Goal: Task Accomplishment & Management: Manage account settings

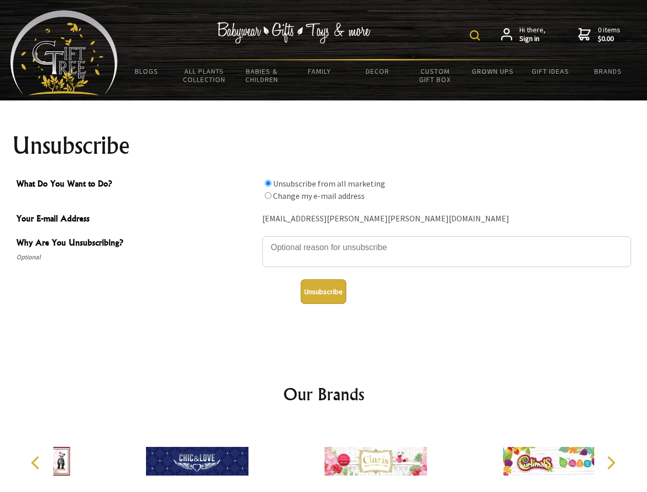
click at [477, 35] on img at bounding box center [475, 35] width 10 height 10
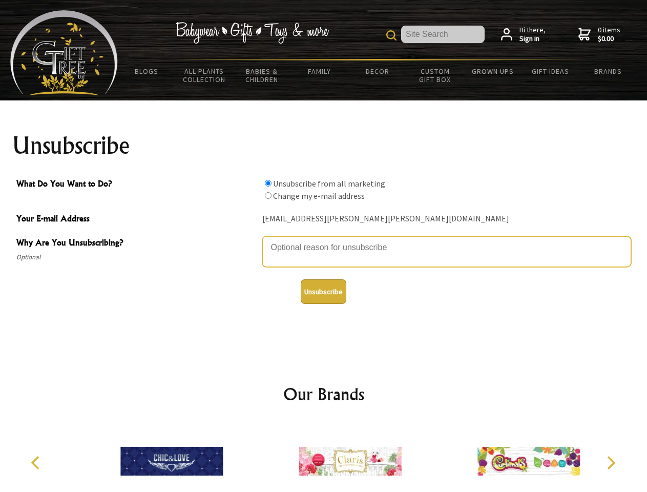
click at [324, 240] on textarea "Why Are You Unsubscribing?" at bounding box center [446, 251] width 369 height 31
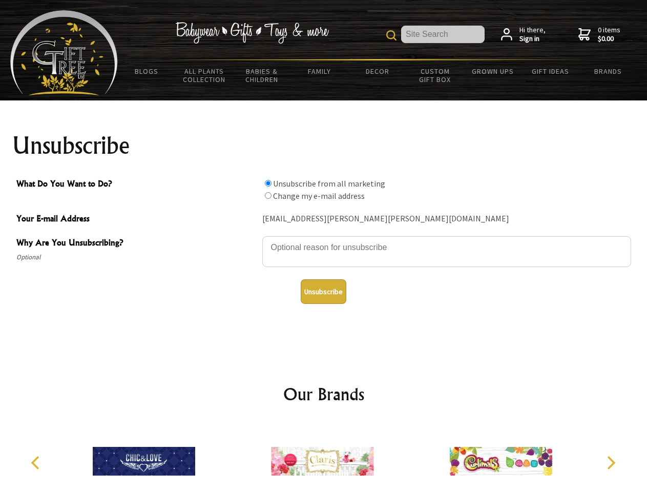
click at [268, 183] on input "What Do You Want to Do?" at bounding box center [268, 183] width 7 height 7
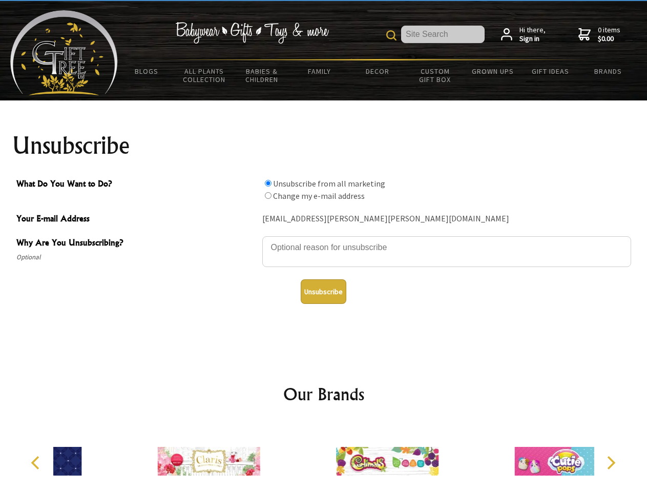
click at [268, 195] on input "What Do You Want to Do?" at bounding box center [268, 195] width 7 height 7
radio input "true"
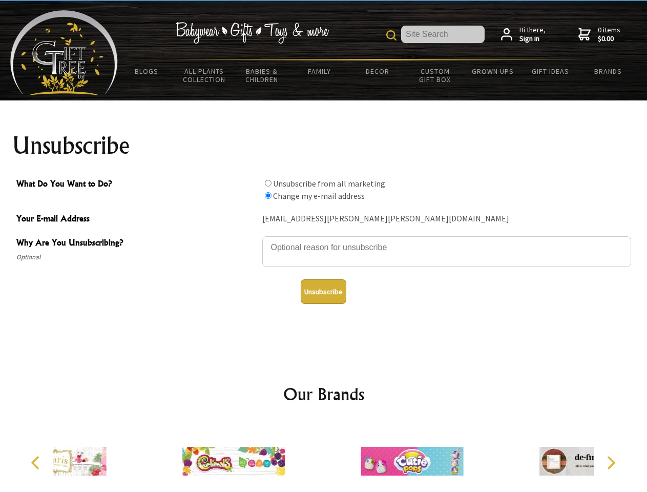
click at [323, 292] on button "Unsubscribe" at bounding box center [324, 291] width 46 height 25
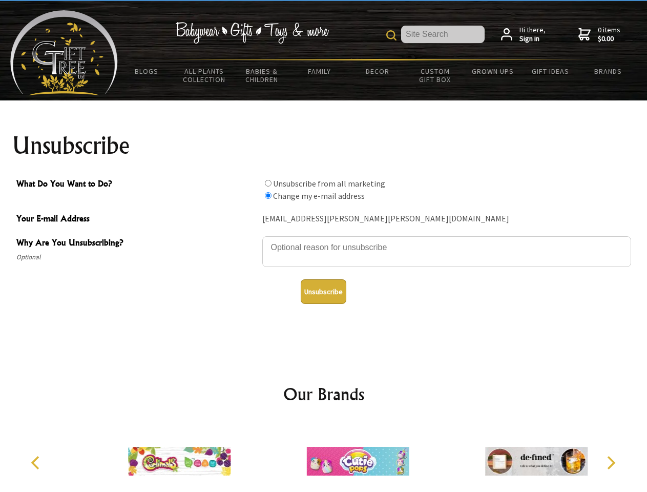
click at [324, 457] on img at bounding box center [358, 461] width 103 height 77
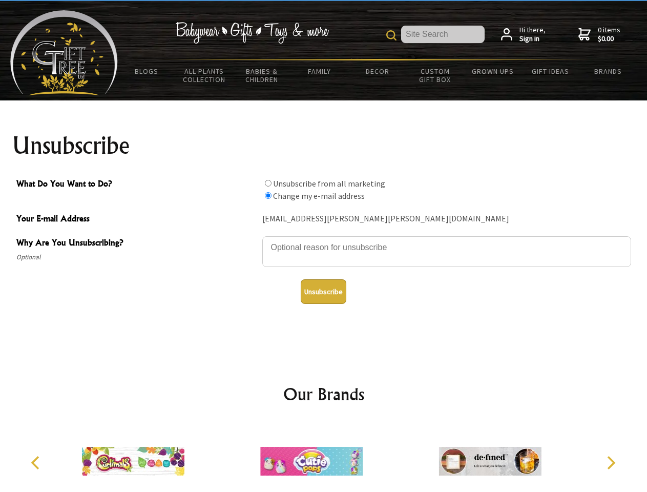
click at [37, 463] on icon "Previous" at bounding box center [36, 462] width 13 height 13
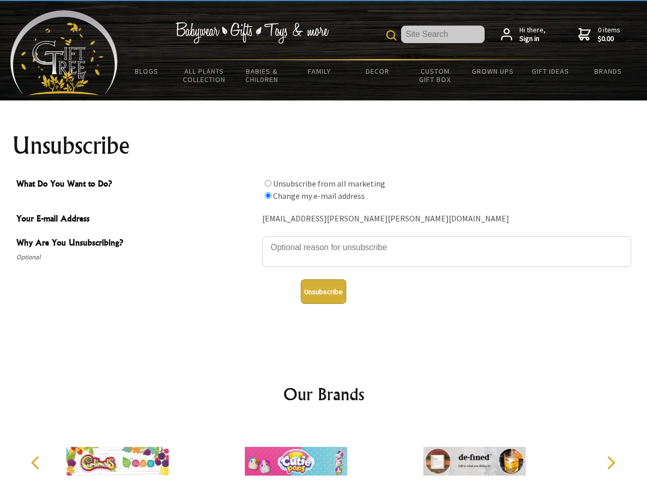
click at [611, 463] on icon "Next" at bounding box center [610, 462] width 13 height 13
